Goal: Information Seeking & Learning: Learn about a topic

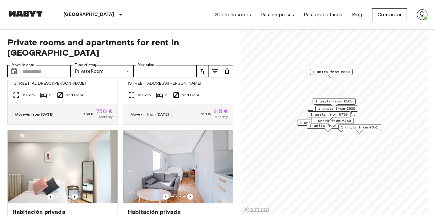
scroll to position [108, 0]
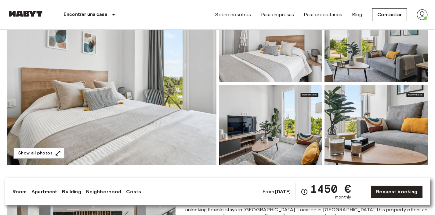
scroll to position [64, 0]
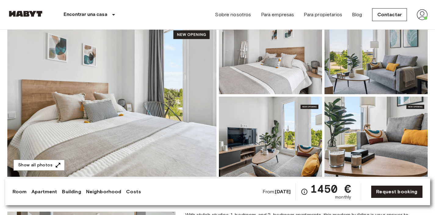
click at [155, 13] on div "Encontrar una casa [GEOGRAPHIC_DATA] [GEOGRAPHIC_DATA] [GEOGRAPHIC_DATA] [GEOGR…" at bounding box center [217, 14] width 420 height 29
